Goal: Information Seeking & Learning: Learn about a topic

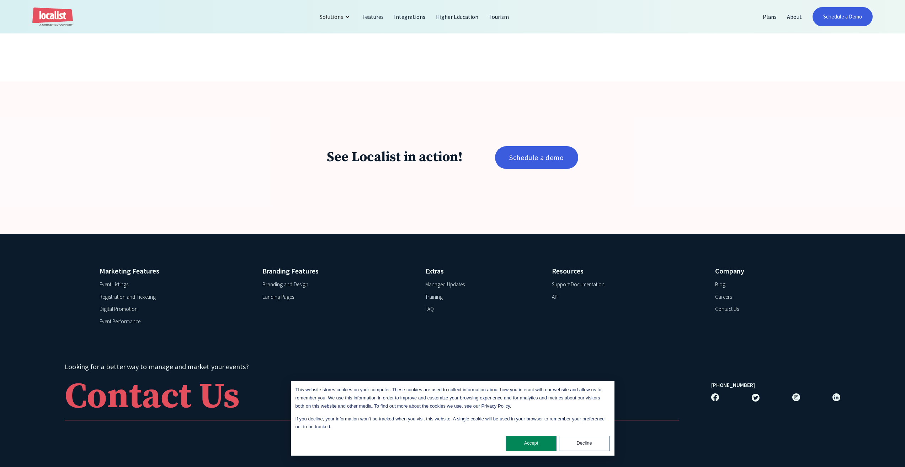
scroll to position [1705, 0]
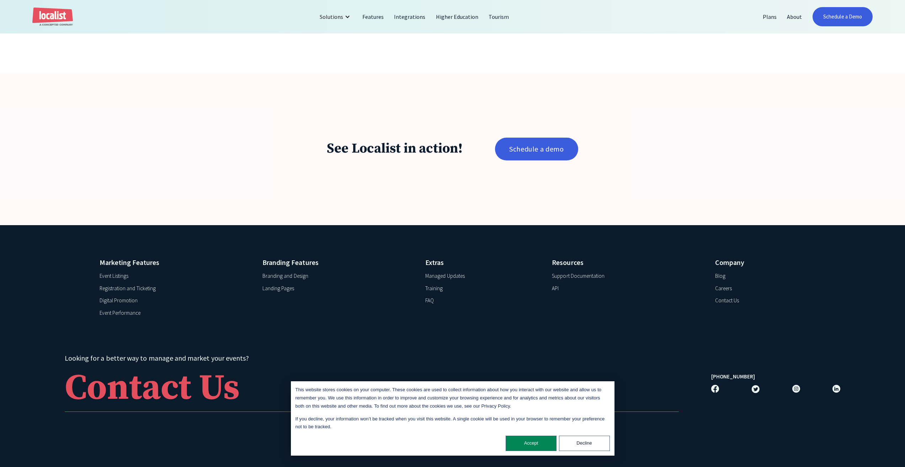
click at [553, 290] on div "API" at bounding box center [555, 288] width 7 height 8
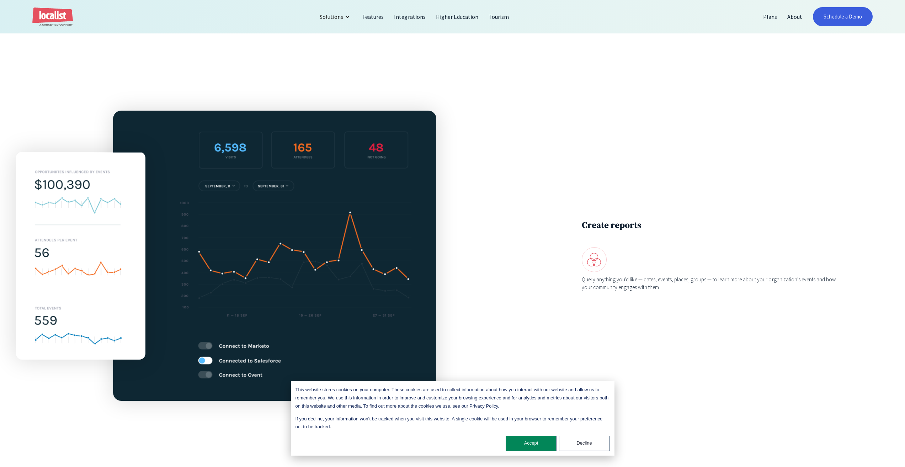
scroll to position [830, 0]
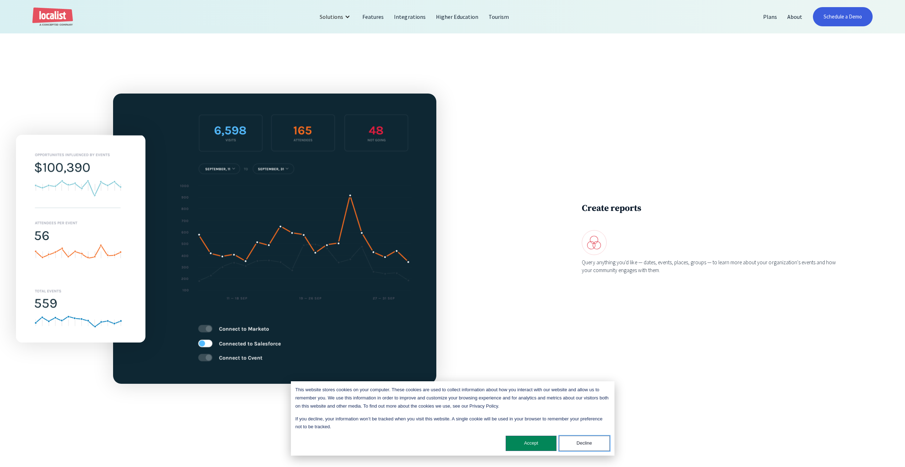
click at [604, 445] on button "Decline" at bounding box center [584, 443] width 51 height 15
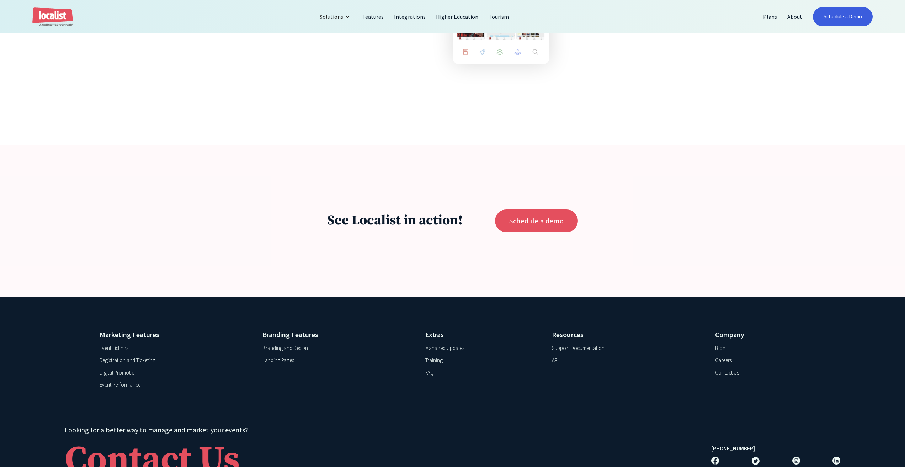
scroll to position [1622, 0]
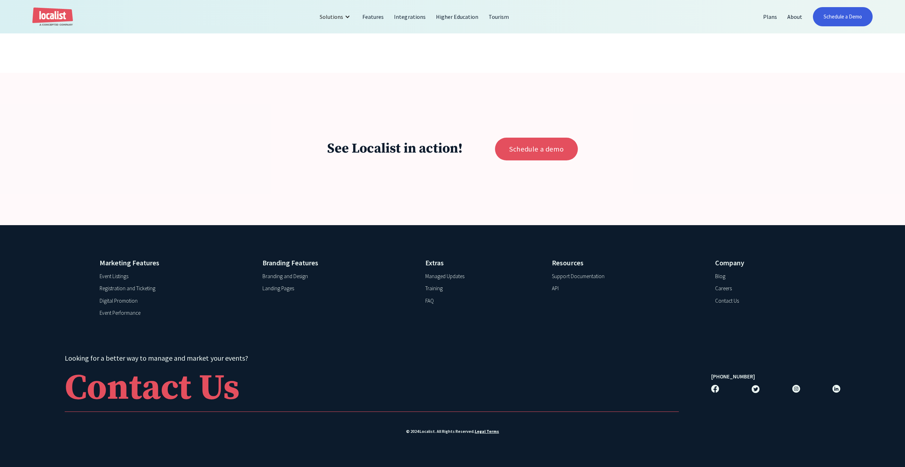
click at [728, 289] on div "Careers" at bounding box center [723, 288] width 17 height 8
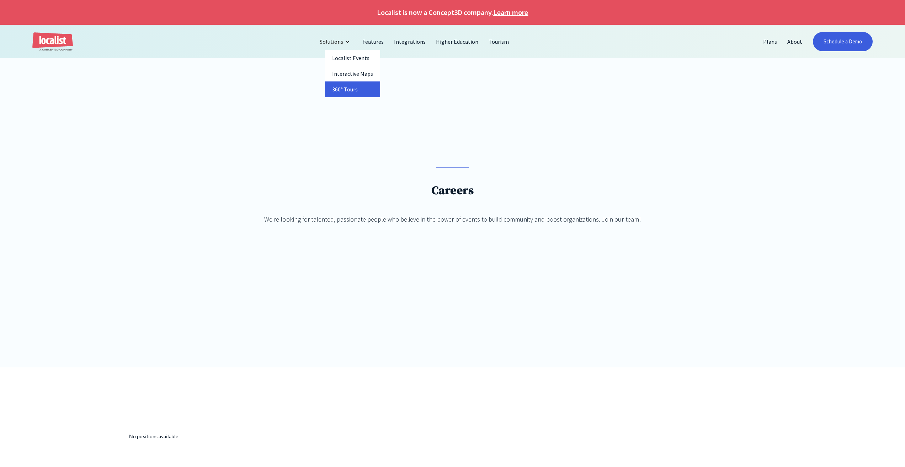
click at [349, 90] on link "360° Tours" at bounding box center [352, 89] width 55 height 16
click at [517, 11] on link "Learn more" at bounding box center [510, 12] width 35 height 11
